Goal: Transaction & Acquisition: Purchase product/service

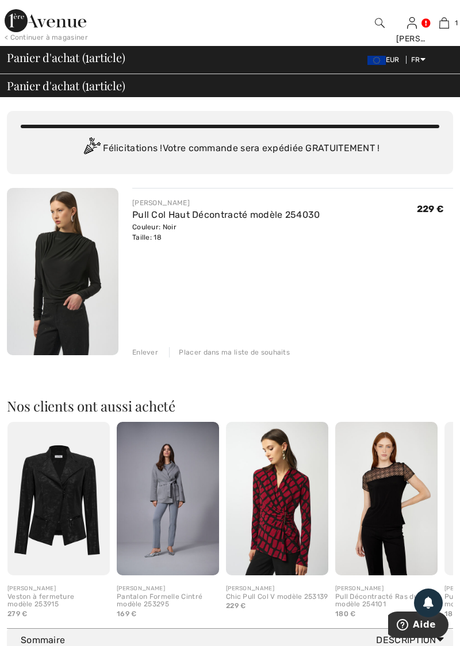
click at [417, 24] on link at bounding box center [412, 22] width 10 height 11
click at [326, 128] on link "Commandes" at bounding box center [348, 129] width 139 height 20
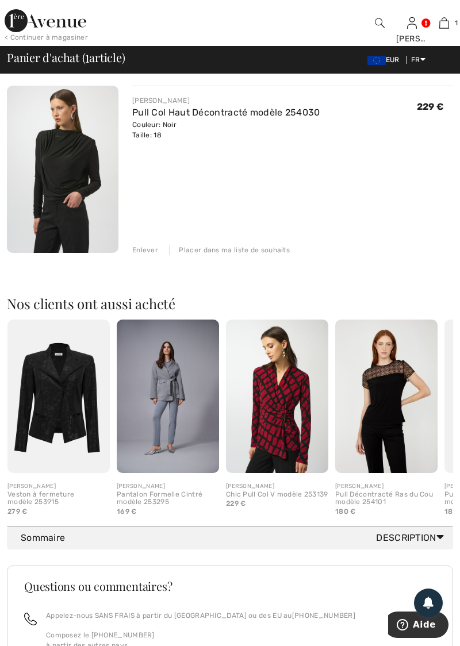
scroll to position [103, 0]
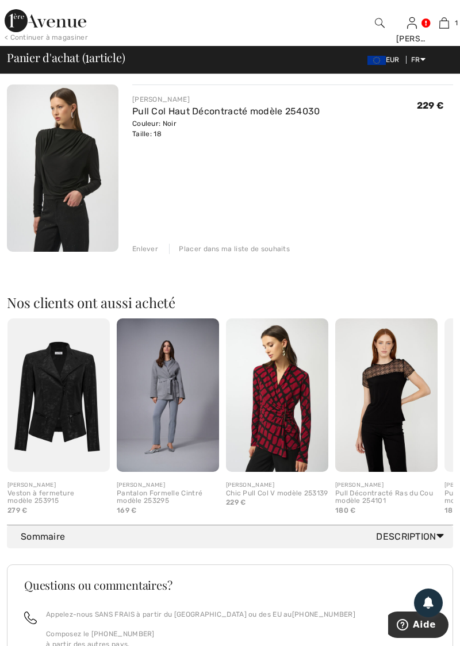
click at [384, 365] on img at bounding box center [386, 394] width 102 height 153
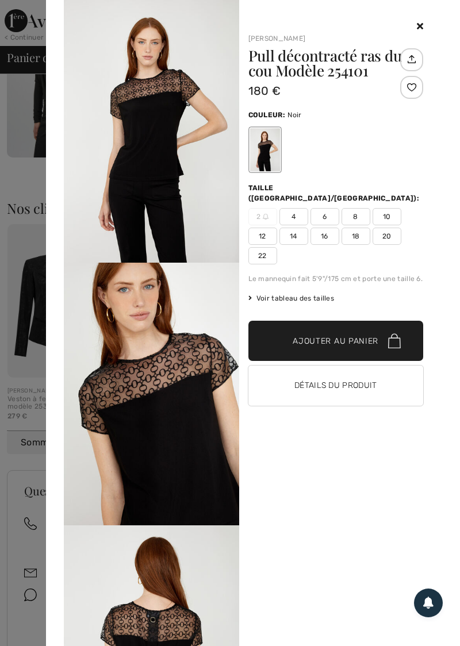
scroll to position [236, 0]
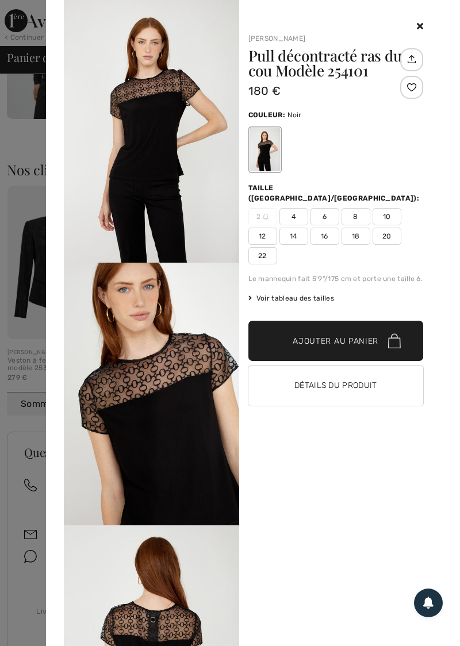
click at [392, 228] on span "20" at bounding box center [386, 236] width 29 height 17
click at [352, 335] on span "Ajouter au panier" at bounding box center [335, 341] width 86 height 12
click at [420, 21] on icon at bounding box center [420, 25] width 6 height 9
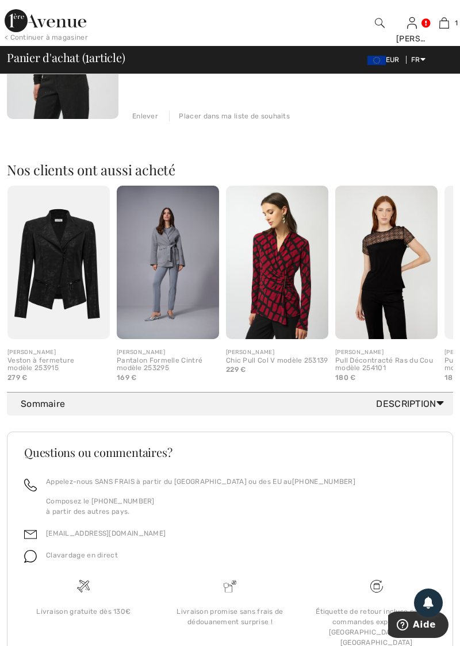
click at [382, 273] on img at bounding box center [386, 262] width 102 height 153
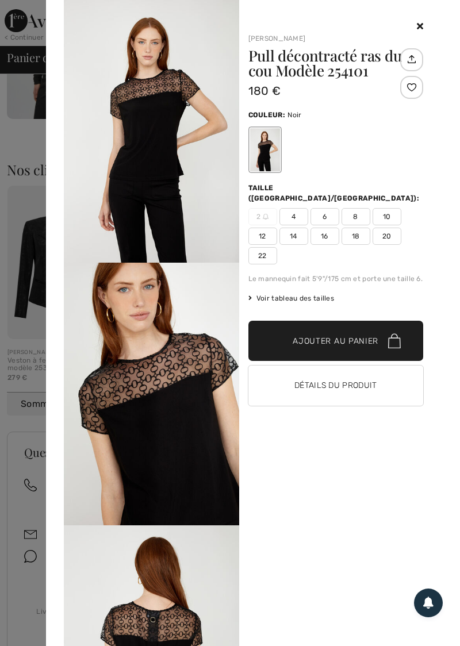
click at [387, 228] on span "20" at bounding box center [386, 236] width 29 height 17
click at [344, 335] on span "Ajouter au panier" at bounding box center [335, 341] width 86 height 12
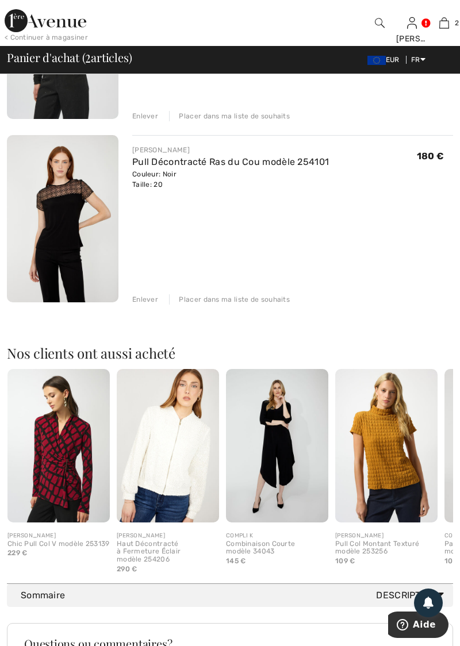
click at [412, 640] on body "Aide" at bounding box center [418, 625] width 60 height 29
click at [393, 453] on img at bounding box center [386, 445] width 102 height 153
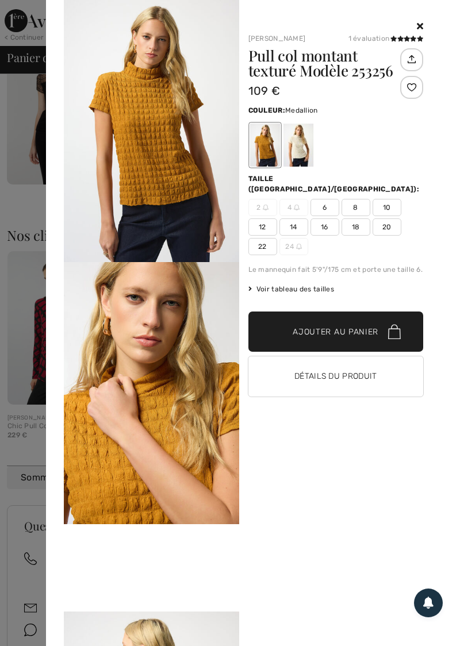
scroll to position [402, 0]
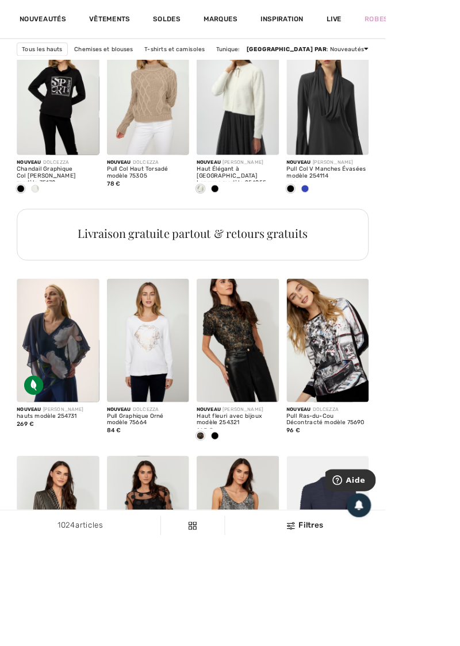
scroll to position [756, 0]
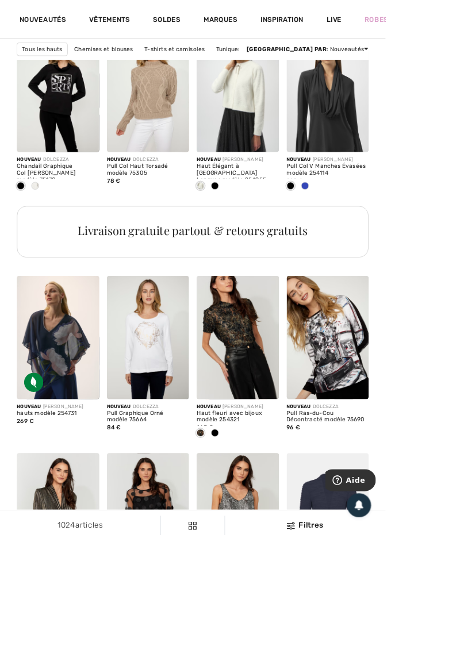
click at [287, 386] on img at bounding box center [283, 402] width 98 height 147
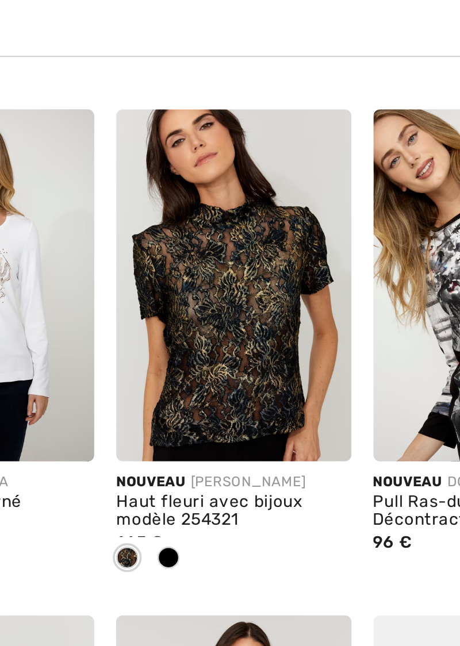
scroll to position [815, 0]
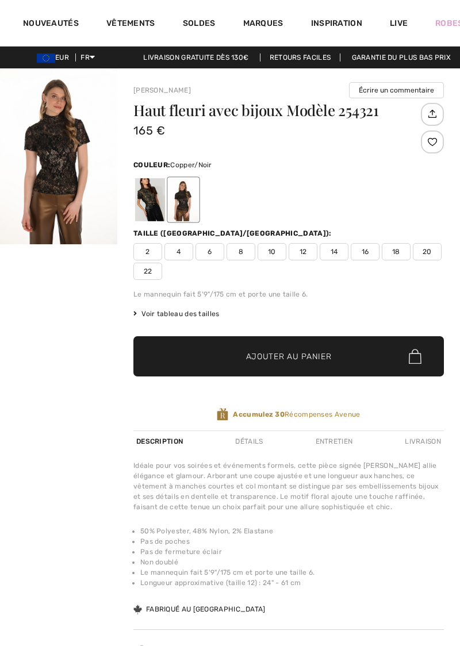
click at [71, 137] on img "1 / 1" at bounding box center [58, 156] width 117 height 176
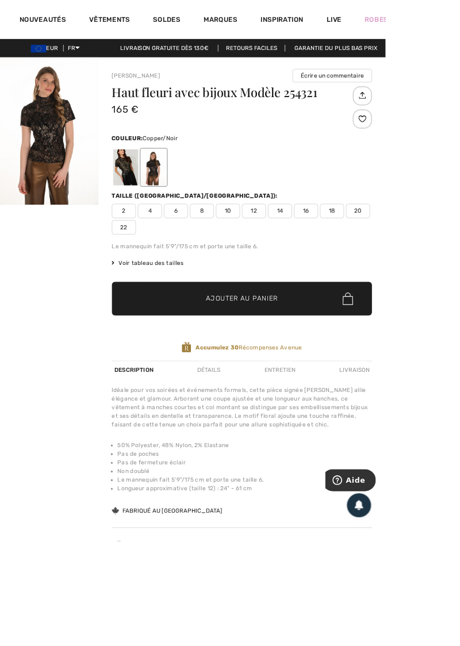
click at [432, 245] on span "20" at bounding box center [427, 251] width 29 height 17
click at [317, 353] on span "Ajouter au panier" at bounding box center [289, 357] width 86 height 12
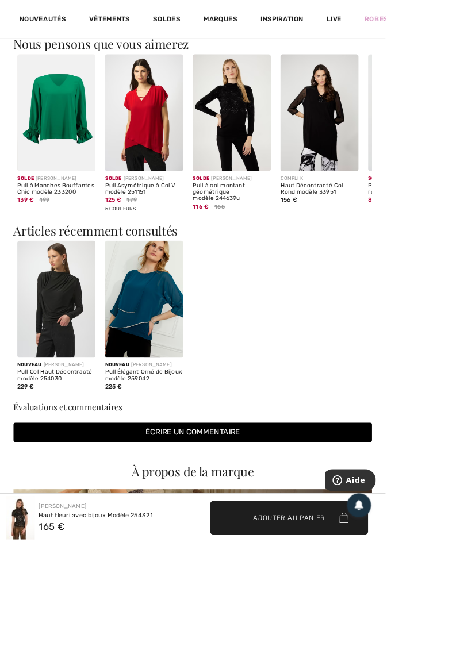
scroll to position [880, 0]
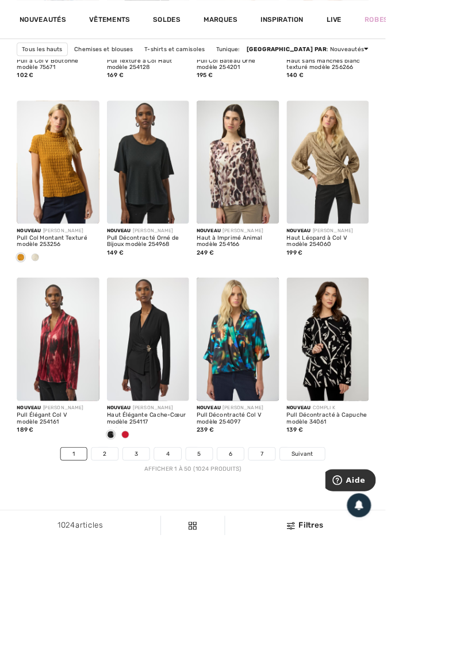
scroll to position [2826, 0]
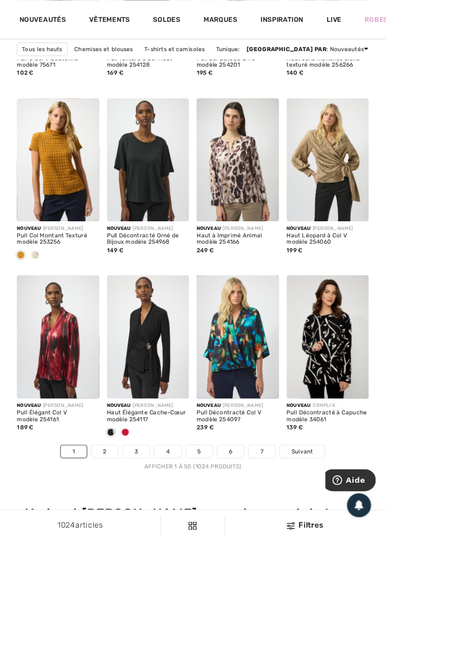
click at [143, 525] on div "Nouveau [PERSON_NAME] Haut Élégante Cache-Cœur modèle 254117 239 €" at bounding box center [177, 502] width 98 height 55
click at [125, 533] on link "2" at bounding box center [125, 538] width 32 height 15
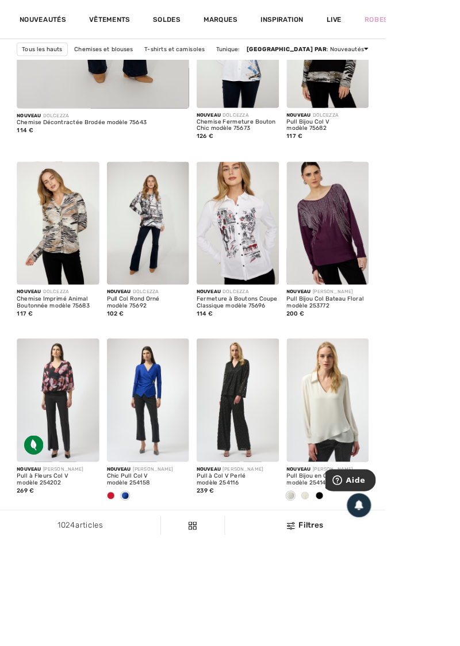
scroll to position [2033, 0]
click at [184, 452] on img at bounding box center [177, 476] width 98 height 147
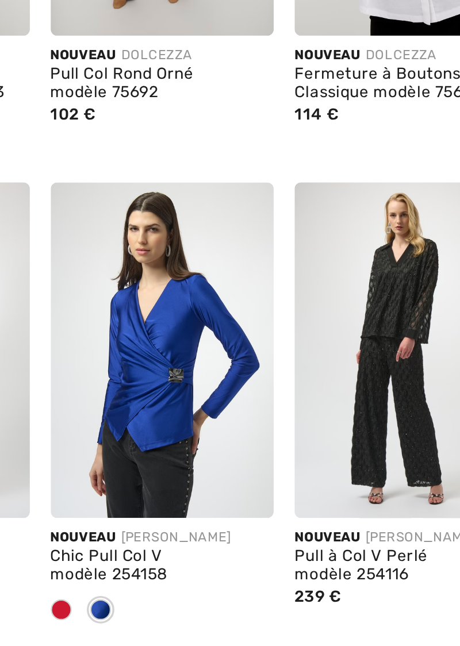
scroll to position [2092, 0]
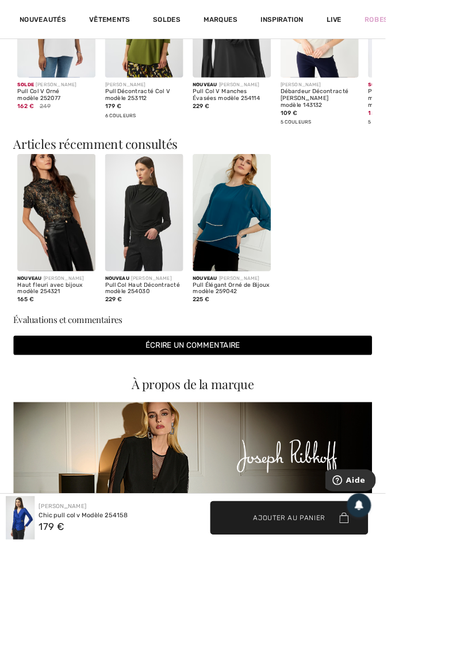
scroll to position [1307, 0]
